Goal: Task Accomplishment & Management: Manage account settings

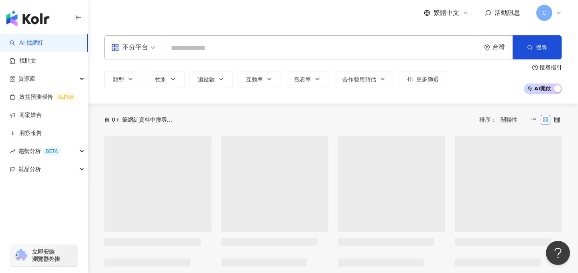
click at [549, 13] on span "C" at bounding box center [544, 13] width 16 height 16
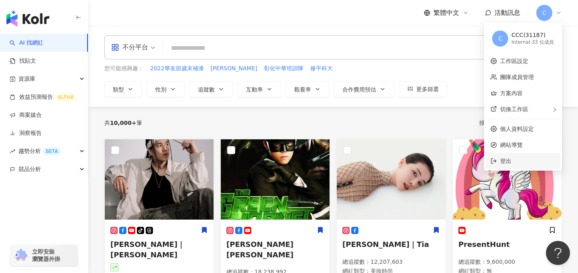
click at [522, 157] on span "登出" at bounding box center [527, 161] width 55 height 9
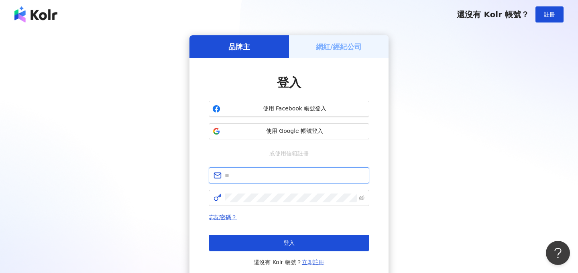
click at [267, 178] on input "text" at bounding box center [295, 175] width 140 height 9
type input "*"
type input "**********"
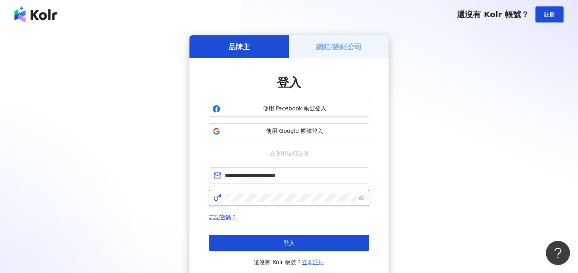
click button "登入" at bounding box center [289, 243] width 161 height 16
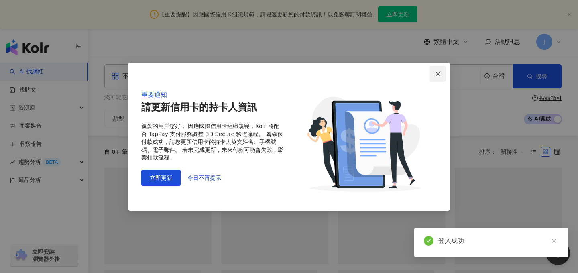
click at [437, 75] on icon "close" at bounding box center [438, 73] width 5 height 5
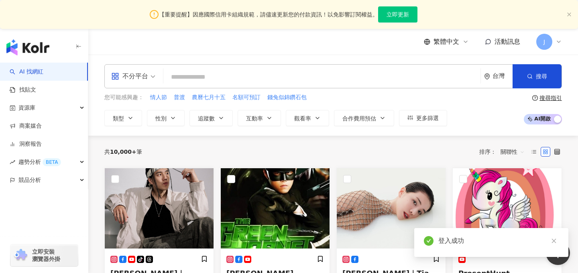
click at [545, 43] on span "J" at bounding box center [545, 41] width 2 height 9
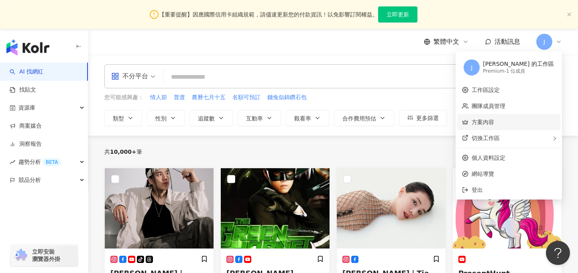
click at [494, 121] on link "方案內容" at bounding box center [483, 122] width 22 height 6
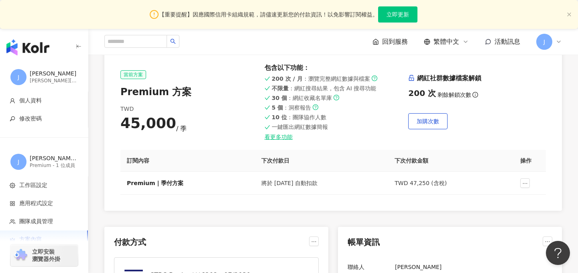
scroll to position [86, 0]
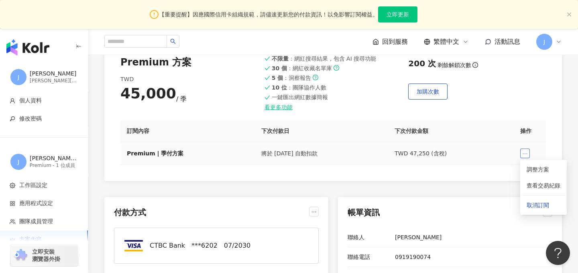
click at [528, 155] on button "button" at bounding box center [525, 154] width 10 height 10
click at [532, 206] on span "取消訂閱" at bounding box center [544, 205] width 34 height 9
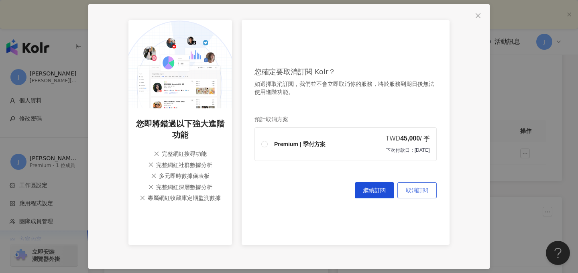
click at [425, 189] on span "取消訂閱" at bounding box center [417, 190] width 22 height 6
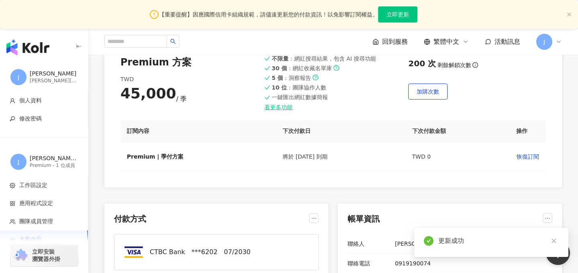
click at [548, 42] on span "J" at bounding box center [544, 42] width 16 height 16
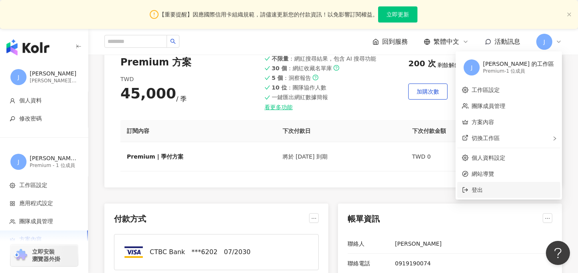
click at [516, 194] on span "登出" at bounding box center [514, 189] width 84 height 9
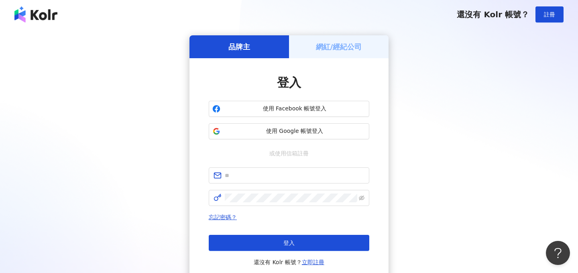
click at [456, 67] on div "品牌主 網紅/經紀公司 登入 使用 Facebook 帳號登入 使用 Google 帳號登入 或使用信箱註冊 忘記密碼？ 登入 還沒有 Kolr 帳號？ 立即…" at bounding box center [289, 159] width 559 height 248
click at [438, 52] on div "品牌主 網紅/經紀公司 登入 使用 Facebook 帳號登入 使用 Google 帳號登入 或使用信箱註冊 忘記密碼？ 登入 還沒有 Kolr 帳號？ 立即…" at bounding box center [289, 159] width 559 height 248
click at [263, 180] on span at bounding box center [289, 175] width 161 height 16
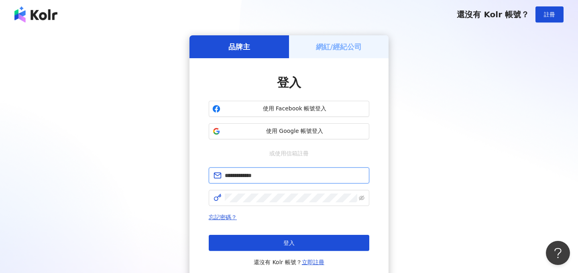
type input "**********"
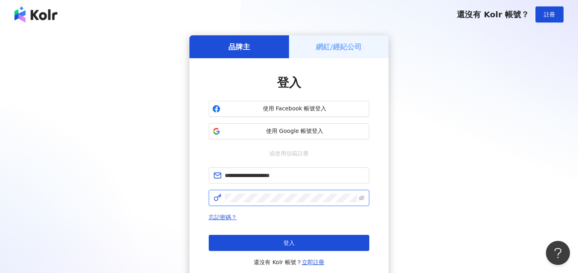
click button "登入" at bounding box center [289, 243] width 161 height 16
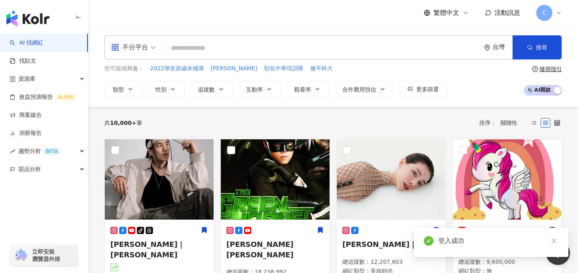
click at [45, 259] on span "立即安裝 瀏覽器外掛" at bounding box center [46, 255] width 28 height 14
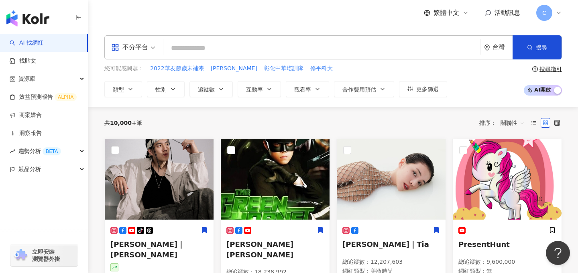
click at [438, 130] on div "共 10,000+ 筆 排序： 關聯性" at bounding box center [333, 123] width 458 height 32
click at [361, 108] on div "共 10,000+ 筆 排序： 關聯性" at bounding box center [333, 123] width 458 height 32
click at [443, 71] on div "您可能感興趣： 2022華友節歲末補漆 [PERSON_NAME] 彰化中華培訓隊 修平科大" at bounding box center [275, 68] width 343 height 9
